Goal: Navigation & Orientation: Find specific page/section

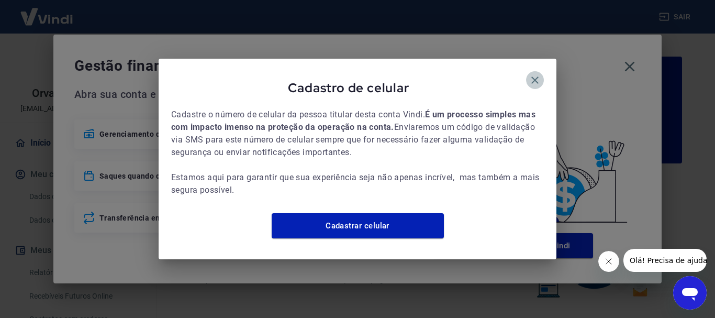
click at [533, 79] on icon "button" at bounding box center [535, 80] width 13 height 13
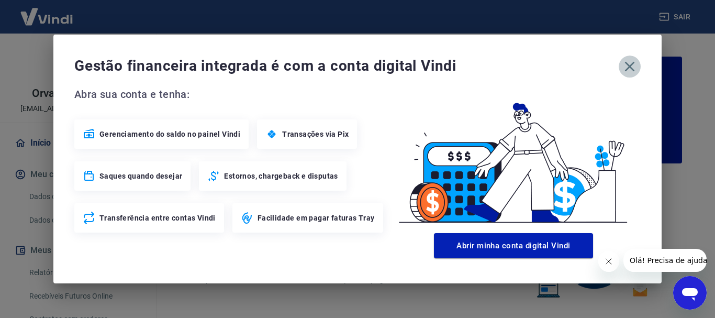
click at [628, 74] on icon "button" at bounding box center [629, 66] width 17 height 17
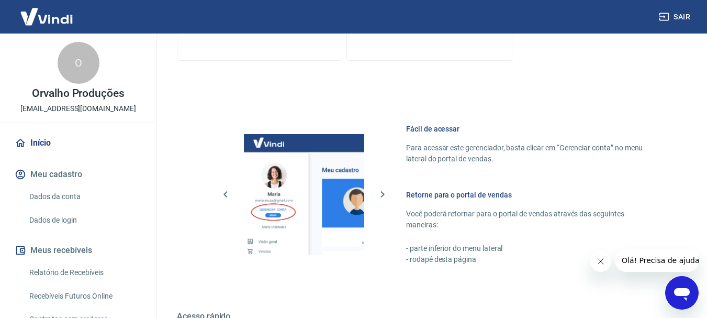
scroll to position [650, 0]
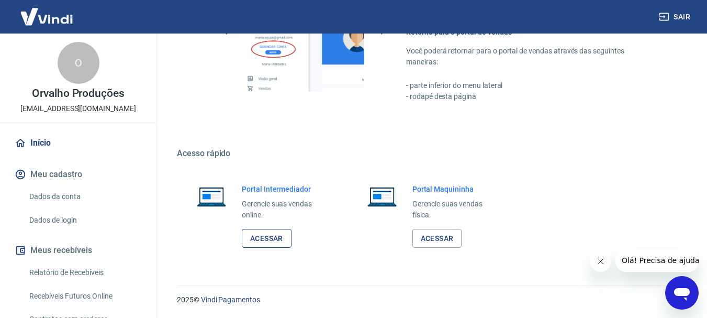
click at [266, 240] on link "Acessar" at bounding box center [267, 238] width 50 height 19
